Goal: Information Seeking & Learning: Learn about a topic

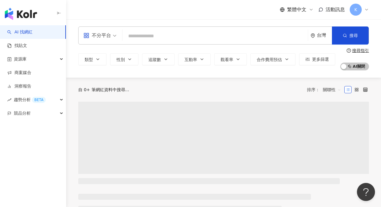
click at [101, 40] on span at bounding box center [99, 35] width 33 height 17
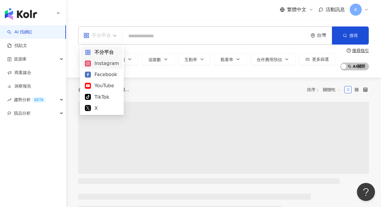
click at [107, 61] on div "Instagram" at bounding box center [102, 64] width 34 height 8
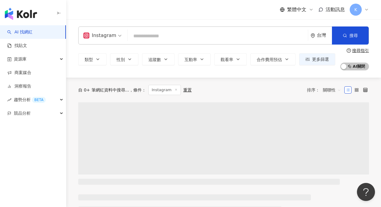
click at [141, 42] on input "search" at bounding box center [217, 35] width 175 height 11
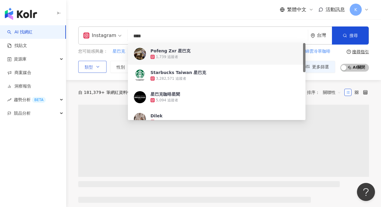
type input "****"
click at [103, 65] on button "類型" at bounding box center [92, 67] width 28 height 12
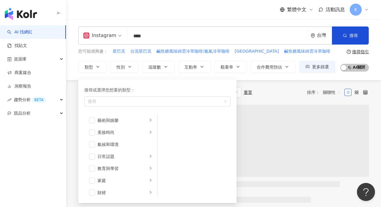
click at [140, 61] on div "類型 搜尋或選擇您想要的類型： 搜尋 藝術與娛樂 美妝時尚 氣候和環境 日常話題 教育與學習 家庭 財經 美食 命理占卜 遊戲 法政社會 生活風格 影視娛樂 …" at bounding box center [206, 67] width 257 height 12
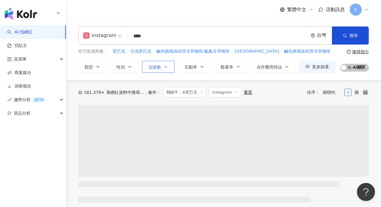
click at [157, 65] on span "追蹤數" at bounding box center [154, 67] width 13 height 5
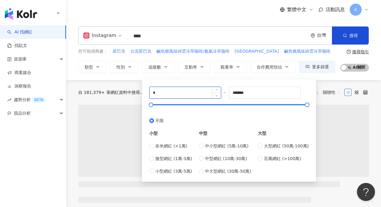
drag, startPoint x: 163, startPoint y: 91, endPoint x: 153, endPoint y: 91, distance: 9.6
click at [155, 91] on input "*" at bounding box center [185, 92] width 71 height 11
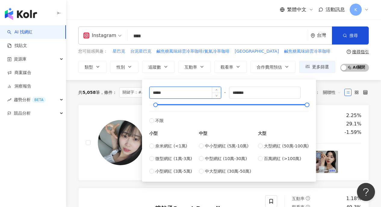
type input "*****"
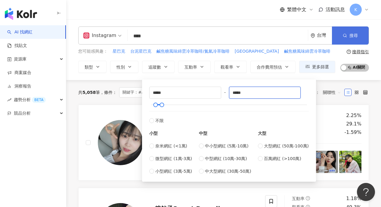
type input "*****"
click at [343, 37] on icon "button" at bounding box center [345, 35] width 4 height 4
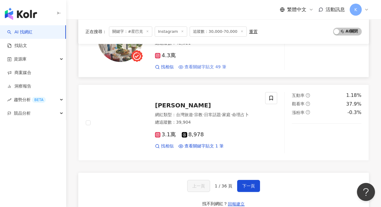
scroll to position [956, 0]
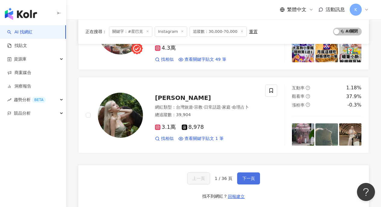
click at [248, 176] on span "下一頁" at bounding box center [248, 178] width 13 height 5
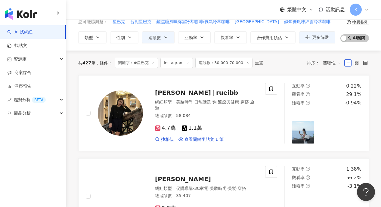
scroll to position [15, 0]
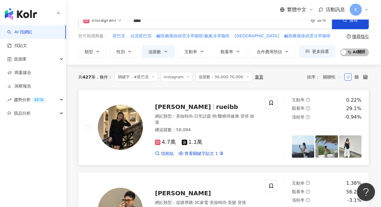
click at [216, 108] on span "rueibb" at bounding box center [227, 106] width 22 height 7
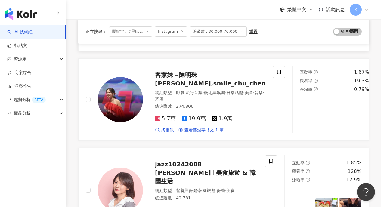
scroll to position [1038, 0]
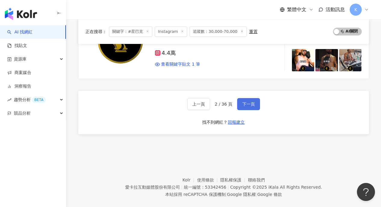
click at [252, 99] on button "下一頁" at bounding box center [248, 104] width 23 height 12
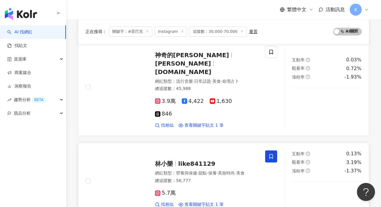
scroll to position [428, 0]
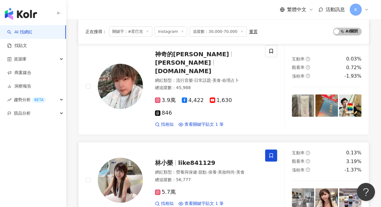
click at [194, 159] on span "like841129" at bounding box center [196, 162] width 37 height 7
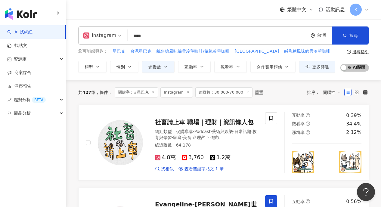
scroll to position [0, 0]
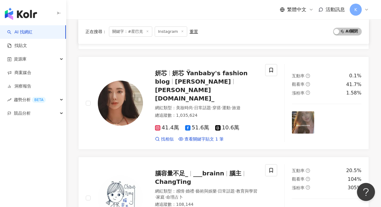
scroll to position [679, 0]
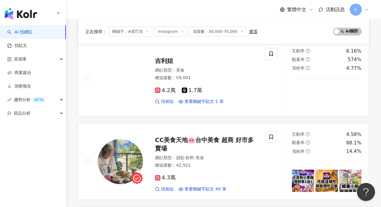
scroll to position [1026, 0]
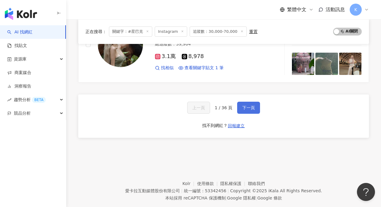
click at [247, 102] on button "下一頁" at bounding box center [248, 108] width 23 height 12
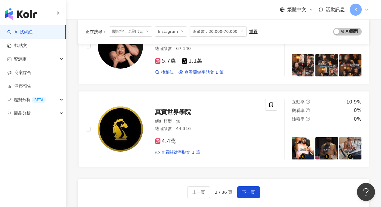
scroll to position [1038, 0]
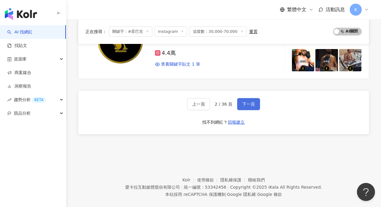
click at [243, 91] on div "上一頁 2 / 36 頁 下一頁 找不到網紅？ 回報建立" at bounding box center [223, 112] width 291 height 43
click at [246, 102] on span "下一頁" at bounding box center [248, 104] width 13 height 5
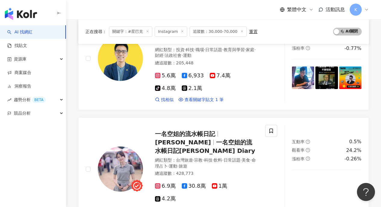
scroll to position [995, 0]
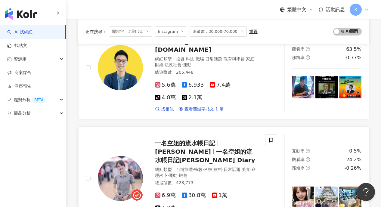
click at [190, 148] on span "一名空姐的流水帳日記Zoe’s Diary" at bounding box center [205, 156] width 100 height 16
click at [164, 192] on span "6.9萬" at bounding box center [165, 195] width 21 height 6
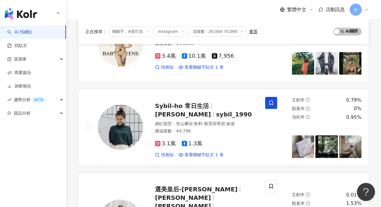
scroll to position [614, 0]
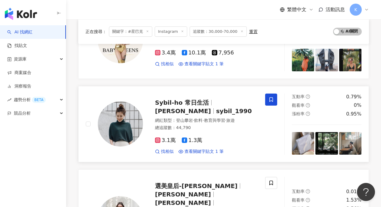
click at [194, 99] on span "Sybil-ho 常日生活" at bounding box center [182, 102] width 54 height 7
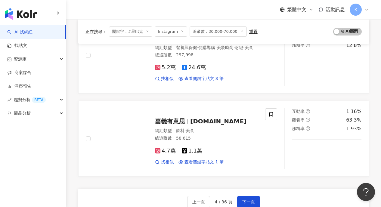
scroll to position [1038, 0]
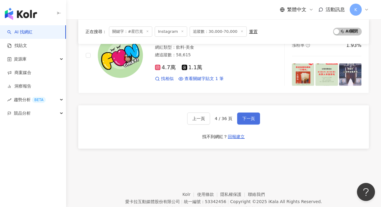
click at [246, 113] on button "下一頁" at bounding box center [248, 119] width 23 height 12
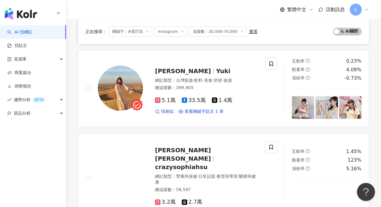
scroll to position [850, 0]
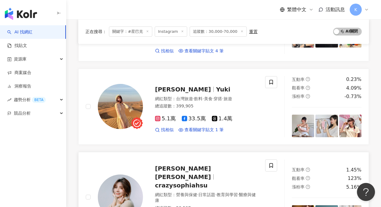
click at [204, 165] on span "Shu-Hua Hsu 許書華" at bounding box center [183, 173] width 56 height 16
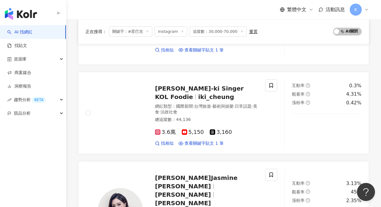
scroll to position [555, 0]
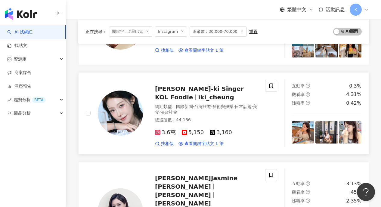
click at [193, 85] on div "張艾琦I-ki Singer KOL Foodie iki_cheung" at bounding box center [206, 93] width 103 height 17
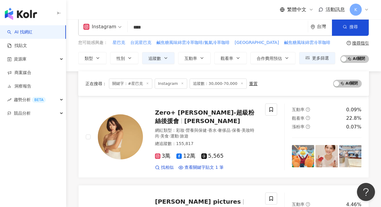
scroll to position [0, 0]
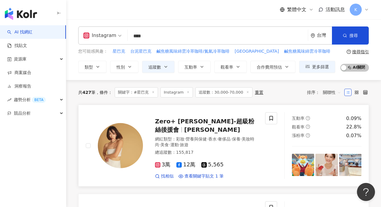
click at [222, 120] on span "Zero+ Emma愛瑪-超級粉絲後援會" at bounding box center [204, 126] width 99 height 16
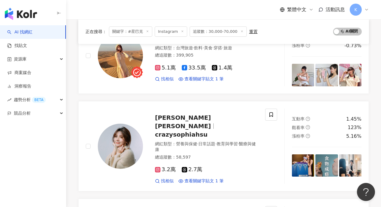
scroll to position [1066, 0]
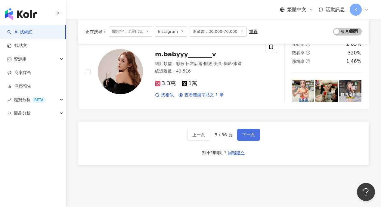
click at [249, 132] on span "下一頁" at bounding box center [248, 134] width 13 height 5
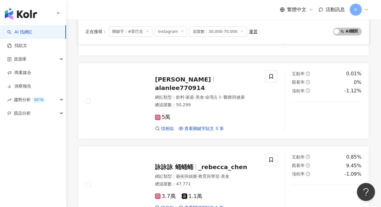
scroll to position [963, 0]
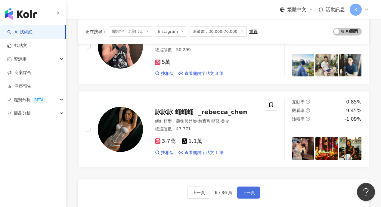
click at [247, 187] on button "下一頁" at bounding box center [248, 193] width 23 height 12
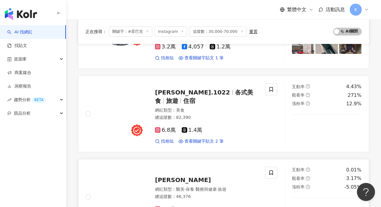
scroll to position [1026, 0]
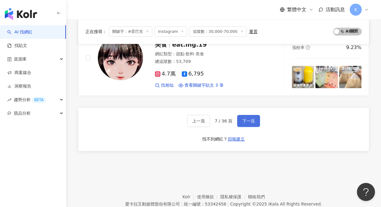
click at [249, 119] on span "下一頁" at bounding box center [248, 121] width 13 height 5
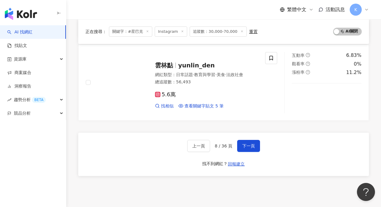
scroll to position [1035, 0]
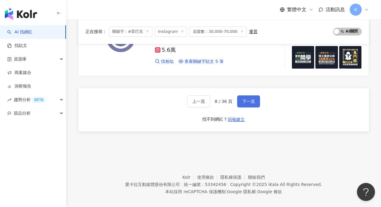
click at [255, 100] on button "下一頁" at bounding box center [248, 101] width 23 height 12
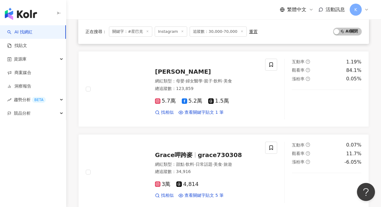
scroll to position [922, 0]
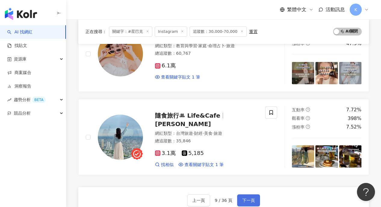
click at [246, 195] on button "下一頁" at bounding box center [248, 200] width 23 height 12
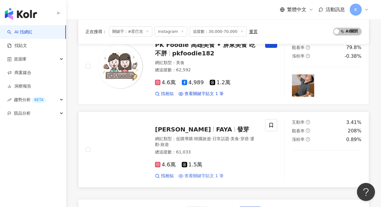
scroll to position [975, 0]
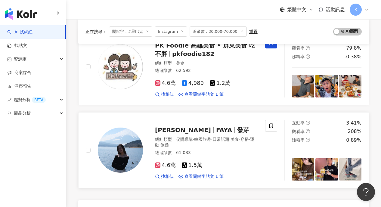
click at [308, 128] on link "Fang Yi Lu FAYA 發芽 網紅類型 ： 促購導購 · 韓國旅遊 · 日常話題 · 美食 · 穿搭 · 運動 · 旅遊 總追蹤數 ： 61,033 …" at bounding box center [223, 150] width 291 height 76
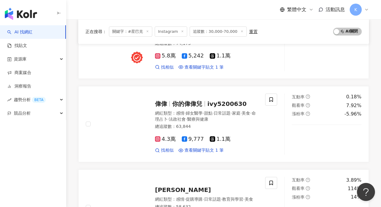
scroll to position [1045, 0]
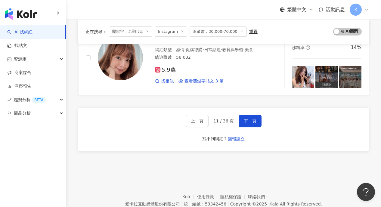
click at [247, 108] on div "上一頁 11 / 36 頁 下一頁 找不到網紅？ 回報建立" at bounding box center [223, 129] width 291 height 43
click at [247, 119] on span "下一頁" at bounding box center [250, 121] width 13 height 5
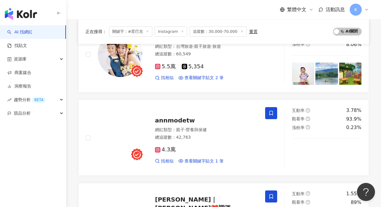
scroll to position [439, 0]
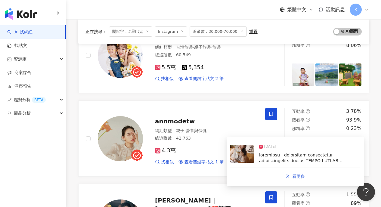
click at [295, 176] on span "看更多" at bounding box center [298, 176] width 13 height 5
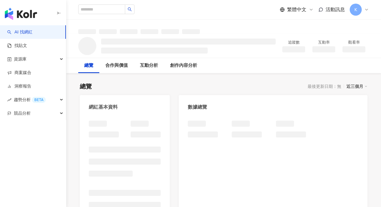
scroll to position [8, 0]
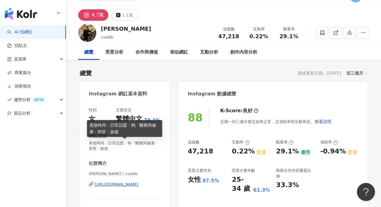
click at [129, 186] on div "https://www.instagram.com/rueibb/" at bounding box center [117, 184] width 44 height 5
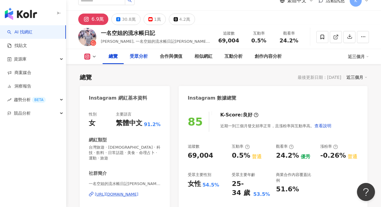
scroll to position [21, 0]
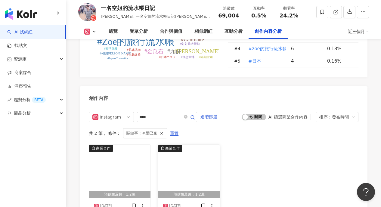
scroll to position [1886, 0]
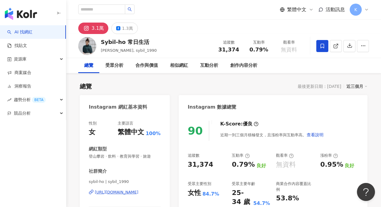
click at [122, 191] on div "https://www.instagram.com/sybil_1990/" at bounding box center [117, 192] width 44 height 5
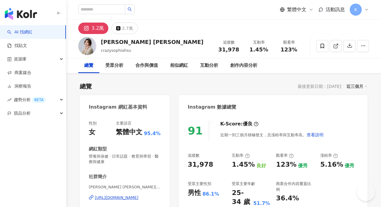
click at [138, 197] on div "https://www.instagram.com/crazysophiahsu/" at bounding box center [117, 197] width 44 height 5
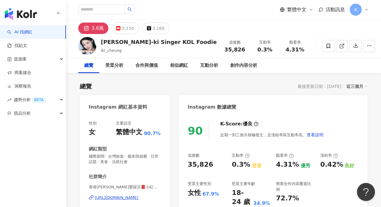
click at [104, 198] on div "https://www.instagram.com/iki_cheung/" at bounding box center [117, 197] width 44 height 5
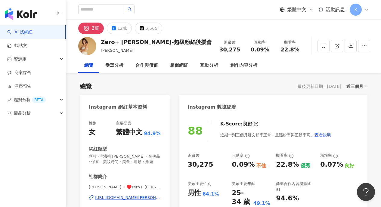
click at [128, 193] on div "[PERSON_NAME].H ♥️zero+ [PERSON_NAME] | [PERSON_NAME].h0314 [URL][DOMAIN_NAME][…" at bounding box center [125, 201] width 72 height 35
click at [128, 197] on div "https://www.instagram.com/joyce.h0314/" at bounding box center [128, 197] width 66 height 5
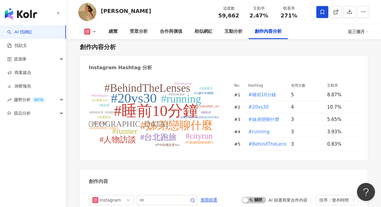
scroll to position [1829, 0]
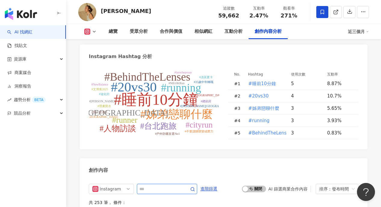
click at [164, 185] on input "text" at bounding box center [160, 188] width 42 height 7
type input "*"
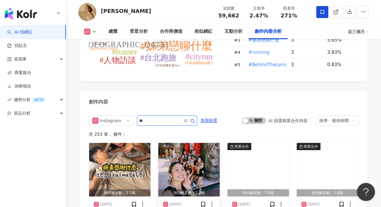
type input "*"
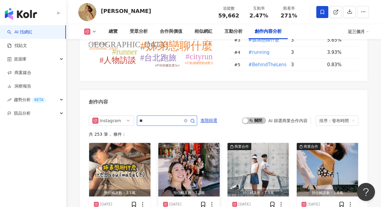
type input "*"
type input "**"
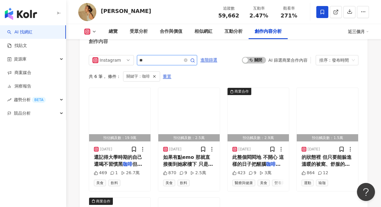
scroll to position [1954, 0]
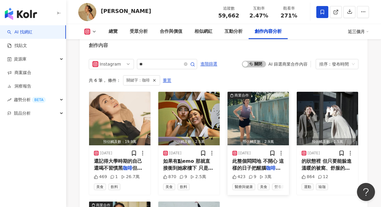
click at [267, 92] on img "button" at bounding box center [258, 119] width 61 height 54
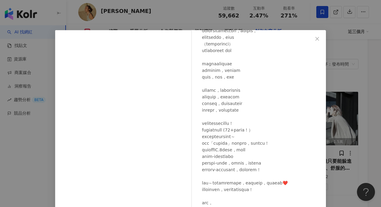
scroll to position [64, 0]
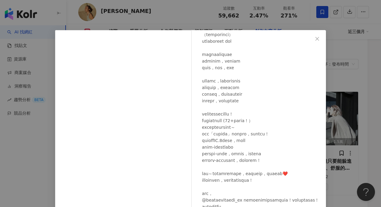
click at [348, 125] on div "Hsieh ting hsuan 2025/4/9 423 9 3萬 查看原始貼文" at bounding box center [190, 103] width 381 height 207
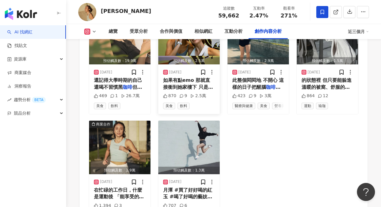
scroll to position [2051, 0]
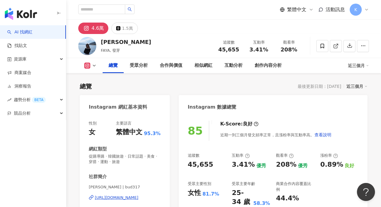
click at [134, 198] on div "https://www.instagram.com/bud317/" at bounding box center [117, 197] width 44 height 5
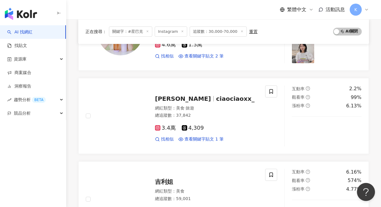
scroll to position [1026, 0]
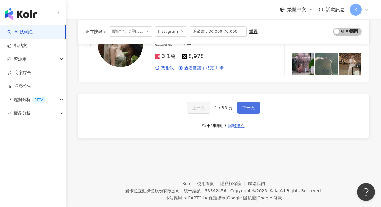
click at [246, 102] on button "下一頁" at bounding box center [248, 108] width 23 height 12
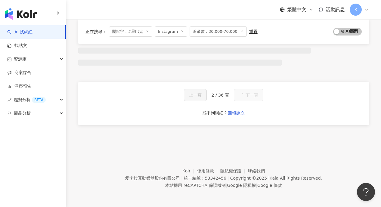
scroll to position [392, 0]
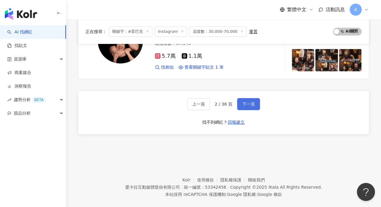
click at [251, 102] on span "下一頁" at bounding box center [248, 104] width 13 height 5
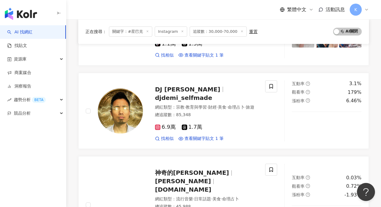
scroll to position [1052, 0]
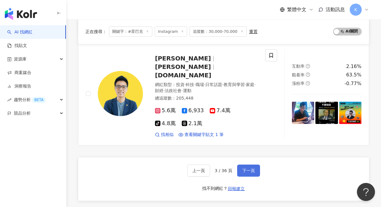
click at [249, 168] on span "下一頁" at bounding box center [248, 170] width 13 height 5
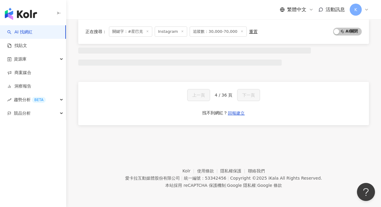
scroll to position [392, 0]
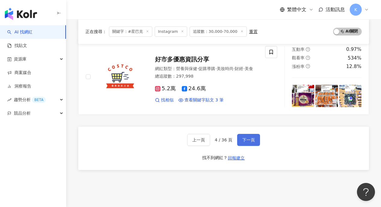
click at [250, 134] on button "下一頁" at bounding box center [248, 140] width 23 height 12
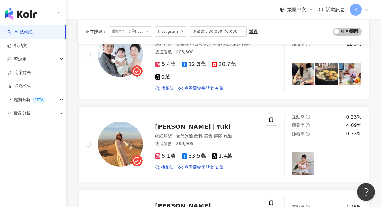
scroll to position [1066, 0]
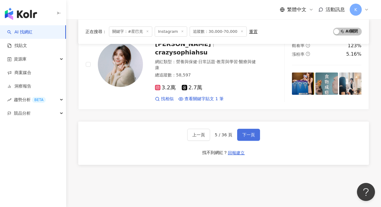
click at [252, 132] on span "下一頁" at bounding box center [248, 134] width 13 height 5
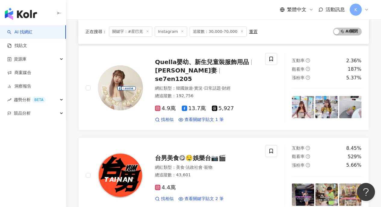
scroll to position [1043, 0]
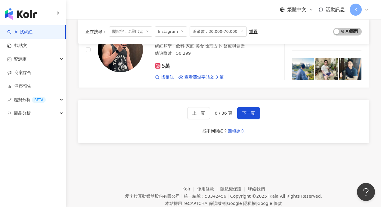
click at [245, 100] on div "上一頁 6 / 36 頁 下一頁 找不到網紅？ 回報建立" at bounding box center [223, 121] width 291 height 43
click at [247, 111] on span "下一頁" at bounding box center [248, 113] width 13 height 5
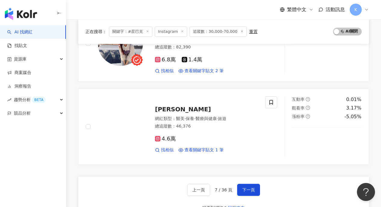
scroll to position [982, 0]
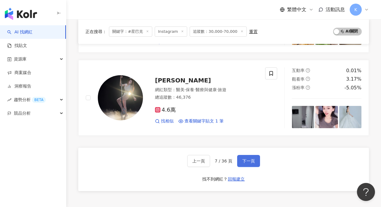
click at [258, 155] on button "下一頁" at bounding box center [248, 161] width 23 height 12
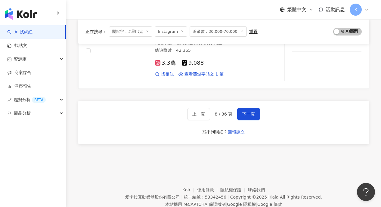
scroll to position [1032, 0]
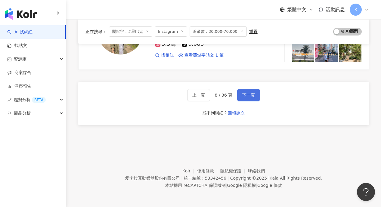
click at [242, 93] on span "下一頁" at bounding box center [248, 95] width 13 height 5
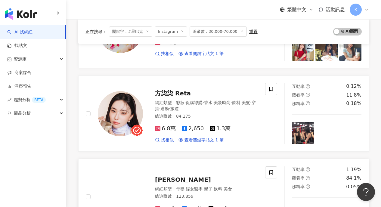
scroll to position [792, 0]
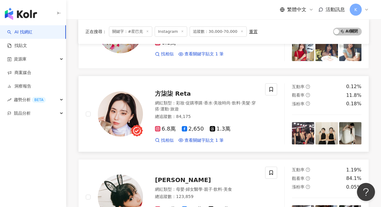
click at [181, 90] on span "方柒柒 Reta" at bounding box center [173, 93] width 36 height 7
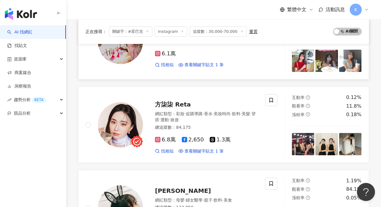
scroll to position [783, 0]
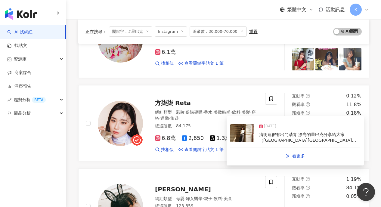
click at [267, 142] on span "清明連假有出門踏青 漂亮的星巴克分享給大家（新竹州圖門市） 今天要收心了嗚嗚 - 春夏的短袖一字領可以開始搜集了 @lovfee 這件極優可絲材質宛如第二層肌…" at bounding box center [309, 152] width 101 height 40
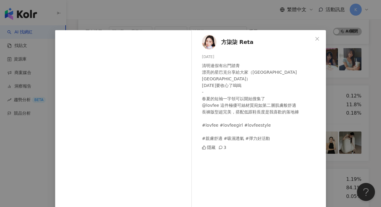
click at [318, 19] on div "方柒柒 Reta 2025/4/6 清明連假有出門踏青 漂亮的星巴克分享給大家（新竹州圖門市） 今天要收心了嗚嗚 - 春夏的短袖一字領可以開始搜集了 @lov…" at bounding box center [190, 103] width 381 height 207
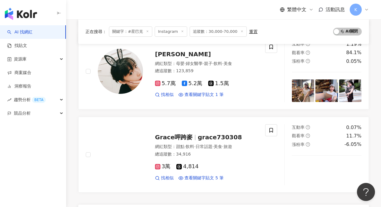
scroll to position [919, 0]
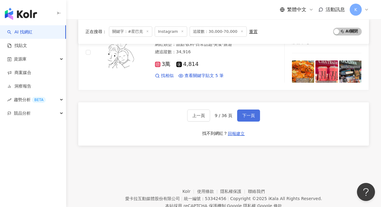
click at [246, 113] on span "下一頁" at bounding box center [248, 115] width 13 height 5
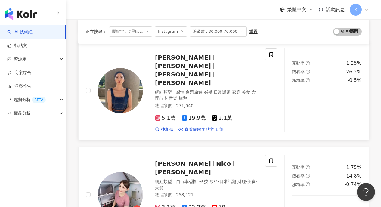
scroll to position [900, 0]
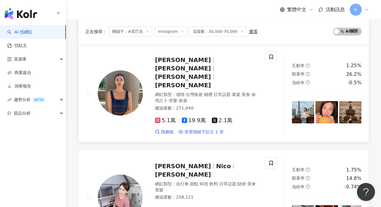
click at [214, 129] on span "查看關鍵字貼文 1 筆" at bounding box center [203, 132] width 39 height 6
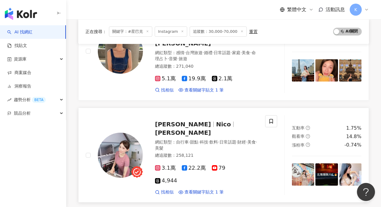
scroll to position [943, 0]
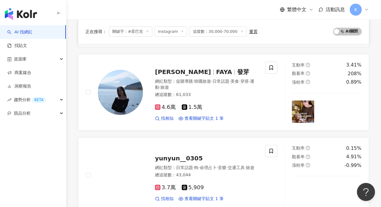
scroll to position [258, 0]
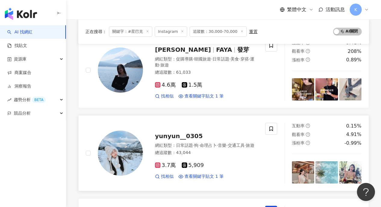
click at [209, 157] on div "3.7萬 5,909 找相似 查看關鍵字貼文 1 筆" at bounding box center [206, 168] width 103 height 22
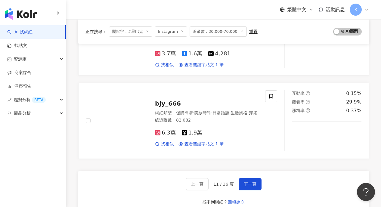
scroll to position [1045, 0]
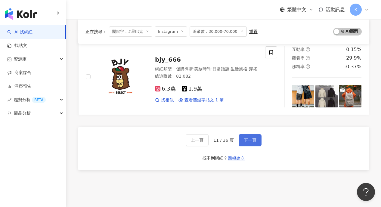
click at [252, 138] on span "下一頁" at bounding box center [250, 140] width 13 height 5
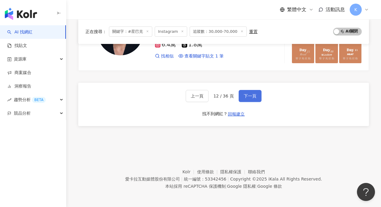
click at [246, 99] on button "下一頁" at bounding box center [250, 96] width 23 height 12
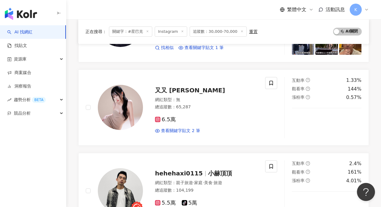
scroll to position [0, 0]
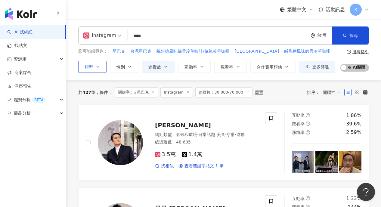
click at [98, 70] on button "類型" at bounding box center [92, 67] width 28 height 12
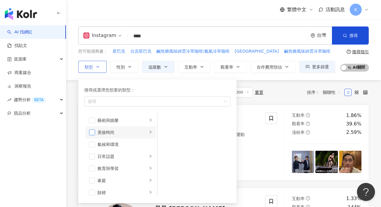
click at [93, 133] on span "button" at bounding box center [92, 132] width 6 height 6
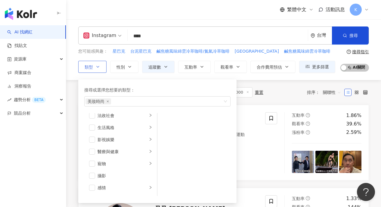
scroll to position [130, 0]
click at [93, 135] on span "button" at bounding box center [92, 135] width 6 height 6
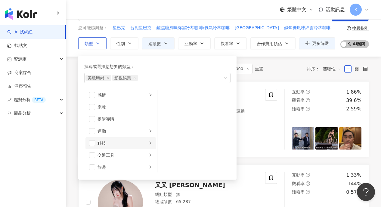
scroll to position [209, 0]
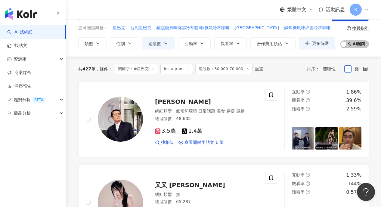
click at [325, 26] on div "您可能感興趣： 星巴克 台泥星巴克 鹹焦糖風味綿雲冷萃咖啡/氮氣冷萃咖啡 洄瀾門市 鹹焦糖風味綿雲冷萃咖啡" at bounding box center [206, 28] width 257 height 7
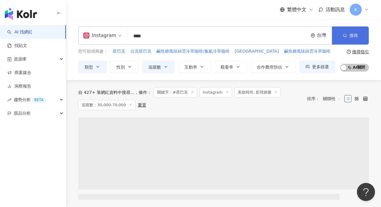
click at [353, 42] on button "搜尋" at bounding box center [350, 35] width 37 height 18
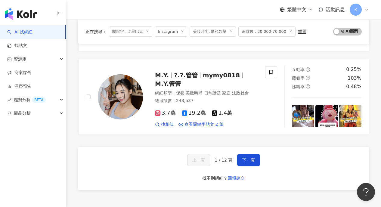
scroll to position [1009, 0]
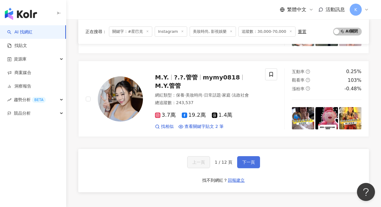
click at [259, 156] on button "下一頁" at bounding box center [248, 162] width 23 height 12
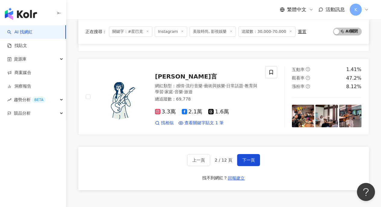
scroll to position [1054, 0]
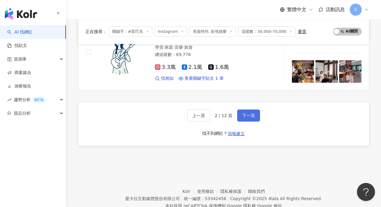
click at [251, 113] on span "下一頁" at bounding box center [248, 115] width 13 height 5
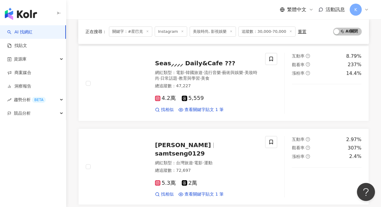
scroll to position [1026, 0]
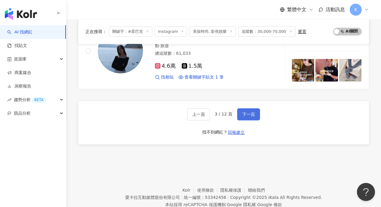
click at [257, 108] on button "下一頁" at bounding box center [248, 114] width 23 height 12
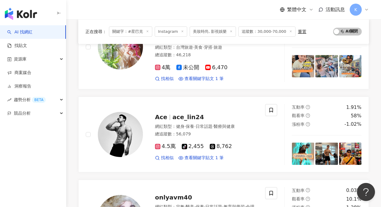
scroll to position [1038, 0]
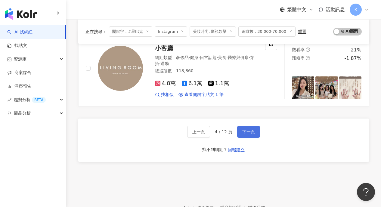
click at [256, 126] on button "下一頁" at bounding box center [248, 132] width 23 height 12
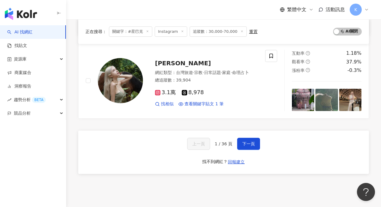
scroll to position [984, 0]
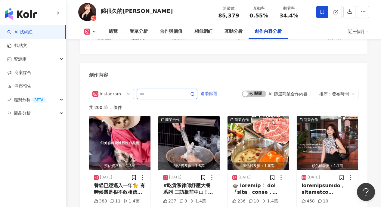
click at [172, 90] on input "text" at bounding box center [160, 93] width 42 height 7
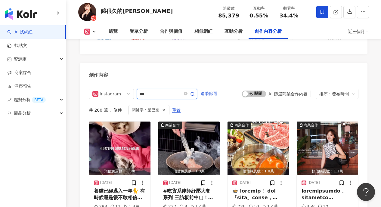
scroll to position [1874, 0]
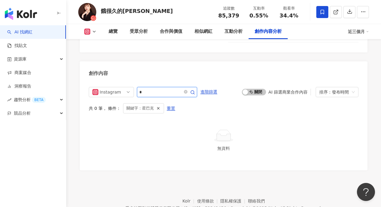
type input "*"
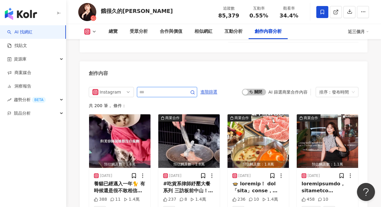
type input "*"
type input "*********"
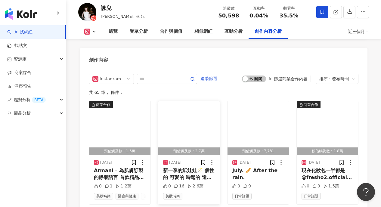
scroll to position [1811, 0]
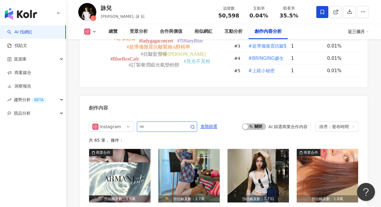
click at [160, 123] on input "text" at bounding box center [160, 126] width 42 height 7
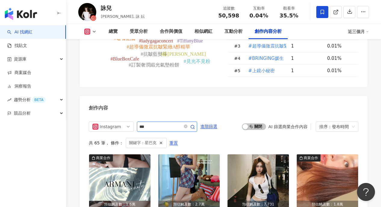
scroll to position [1834, 0]
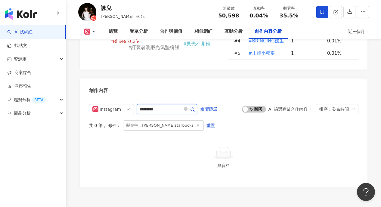
type input "*********"
drag, startPoint x: 102, startPoint y: 10, endPoint x: 107, endPoint y: 11, distance: 4.3
click at [107, 11] on div "詠兒" at bounding box center [123, 8] width 44 height 8
copy div "詠"
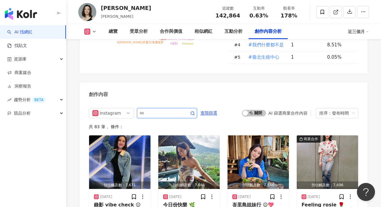
click at [170, 110] on input "text" at bounding box center [160, 113] width 42 height 7
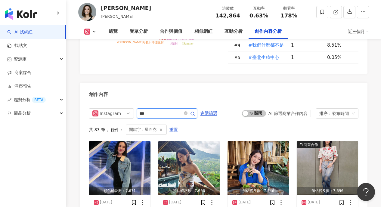
scroll to position [1870, 0]
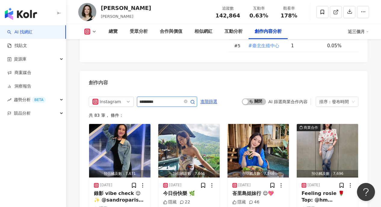
type input "*********"
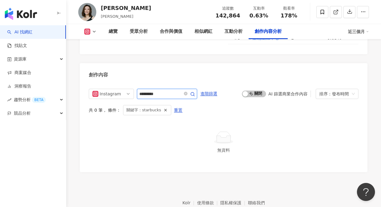
scroll to position [1877, 0]
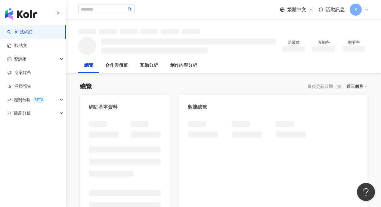
scroll to position [16, 0]
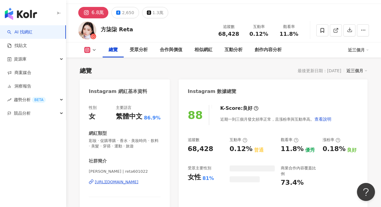
click at [120, 179] on div "https://www.instagram.com/reta601022/" at bounding box center [117, 181] width 44 height 5
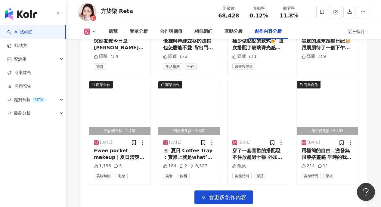
scroll to position [1876, 0]
